Goal: Task Accomplishment & Management: Use online tool/utility

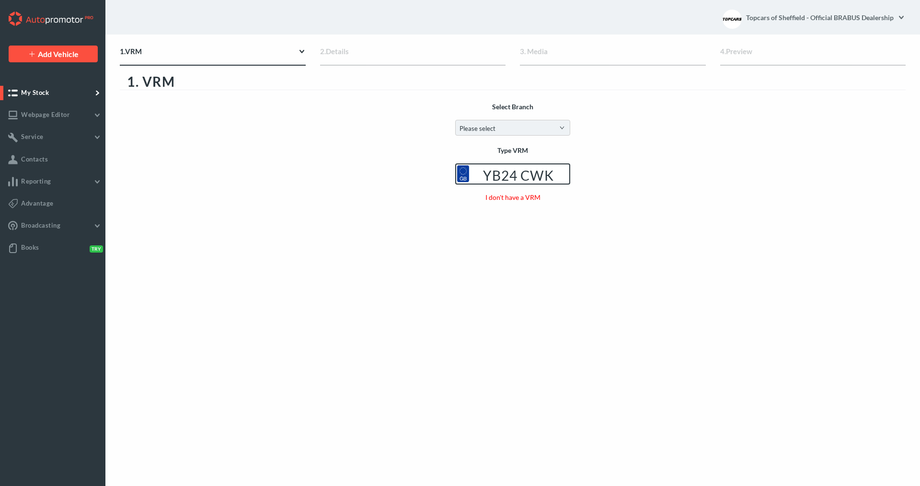
type input "YB24 CWK"
drag, startPoint x: 506, startPoint y: 124, endPoint x: 507, endPoint y: 132, distance: 7.7
click at [506, 124] on select "Please select Brabus at [GEOGRAPHIC_DATA] Topcars of Sheffield - Official BRABU…" at bounding box center [512, 128] width 115 height 16
select select "10"
click at [455, 120] on select "Please select Brabus at [GEOGRAPHIC_DATA] Topcars of Sheffield - Official BRABU…" at bounding box center [512, 128] width 115 height 16
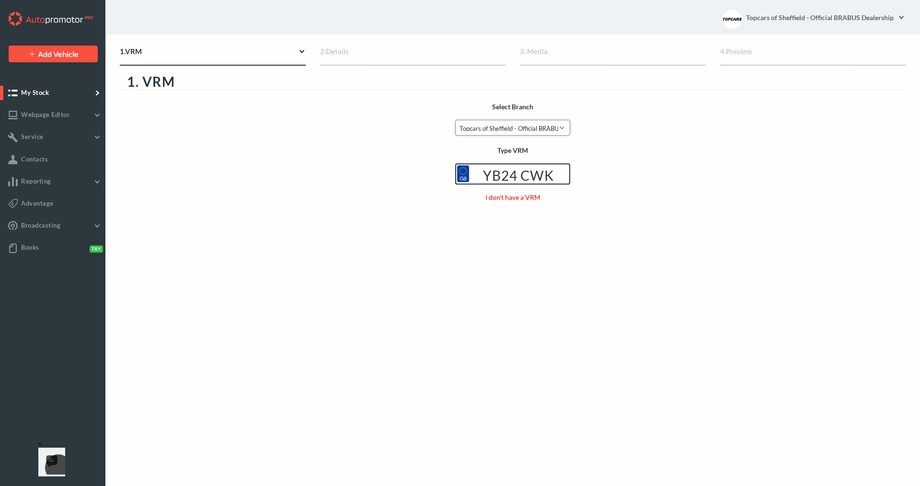
click at [455, 120] on select "Please select Brabus at [GEOGRAPHIC_DATA] Topcars of Sheffield - Official BRABU…" at bounding box center [512, 128] width 115 height 16
click at [515, 166] on input "YB24 CWK" at bounding box center [512, 173] width 115 height 21
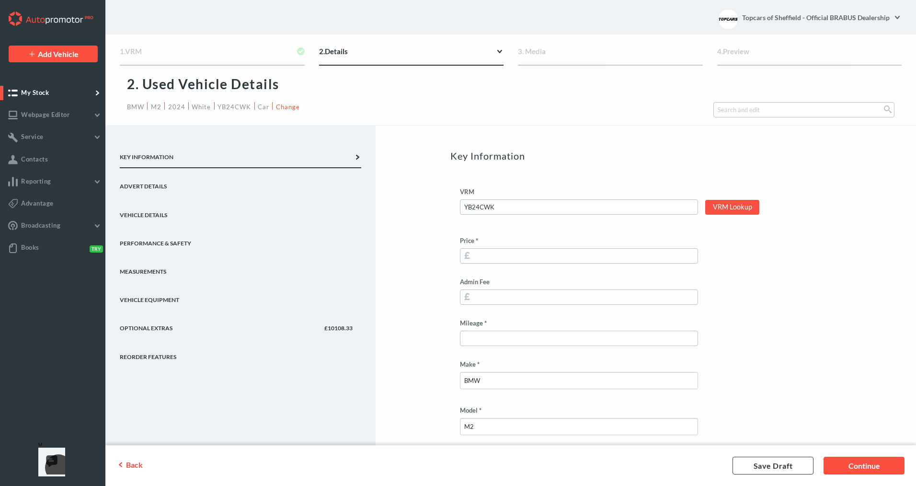
click at [171, 217] on link "Vehicle Details" at bounding box center [240, 211] width 241 height 28
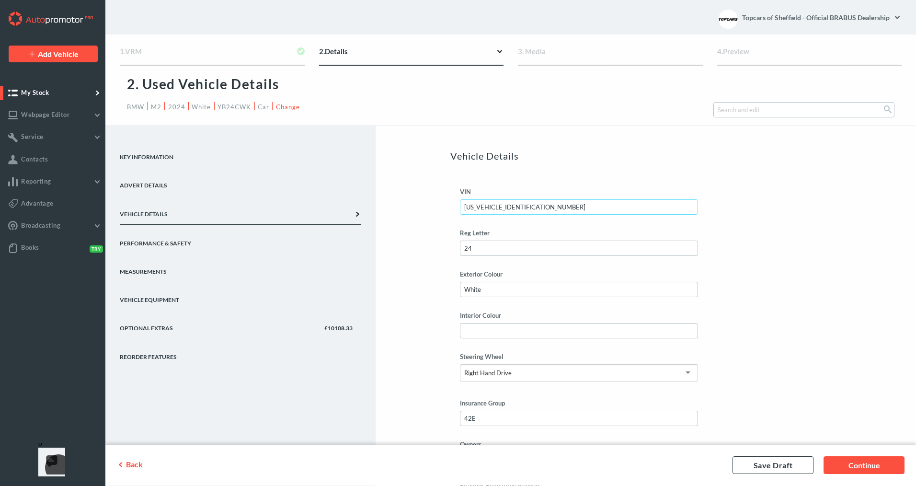
drag, startPoint x: 547, startPoint y: 207, endPoint x: 426, endPoint y: 205, distance: 120.7
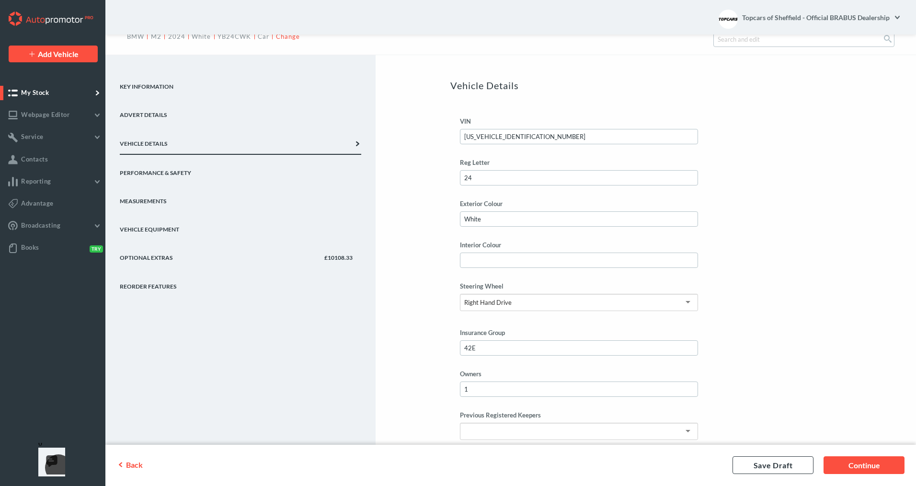
scroll to position [239, 0]
